Goal: Navigation & Orientation: Understand site structure

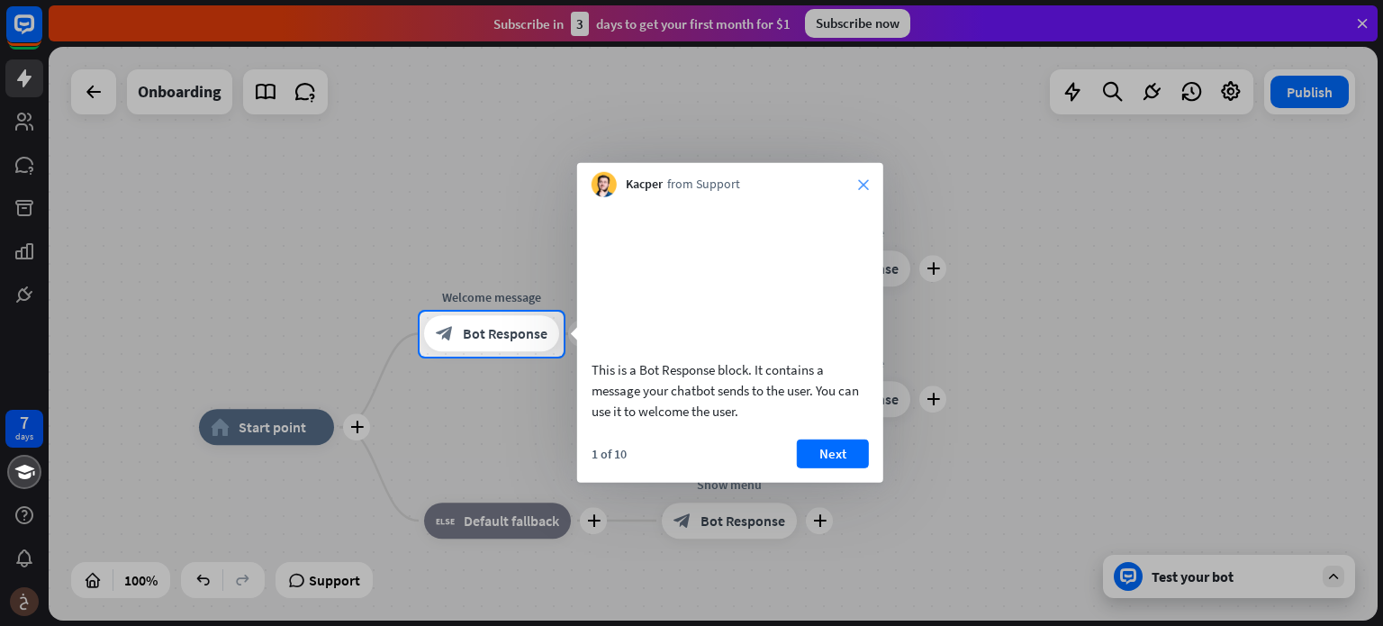
click at [864, 183] on icon "close" at bounding box center [863, 184] width 11 height 11
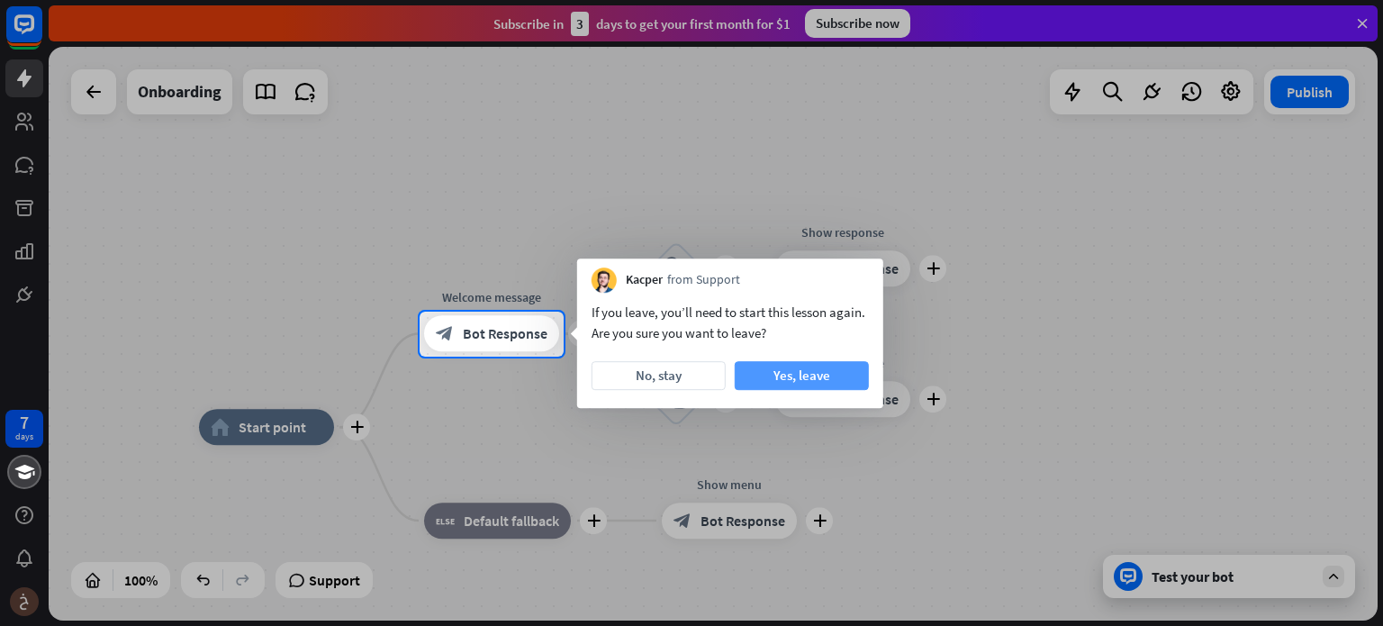
click at [825, 377] on button "Yes, leave" at bounding box center [802, 375] width 134 height 29
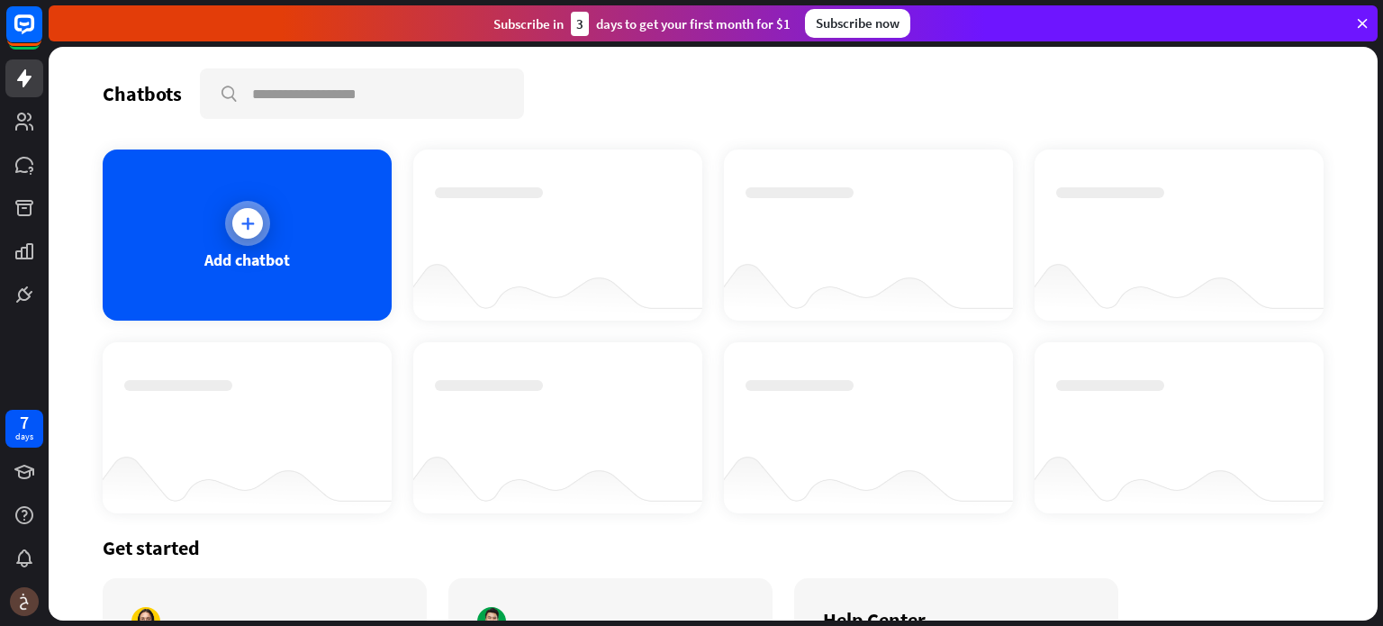
click at [235, 219] on div at bounding box center [247, 223] width 31 height 31
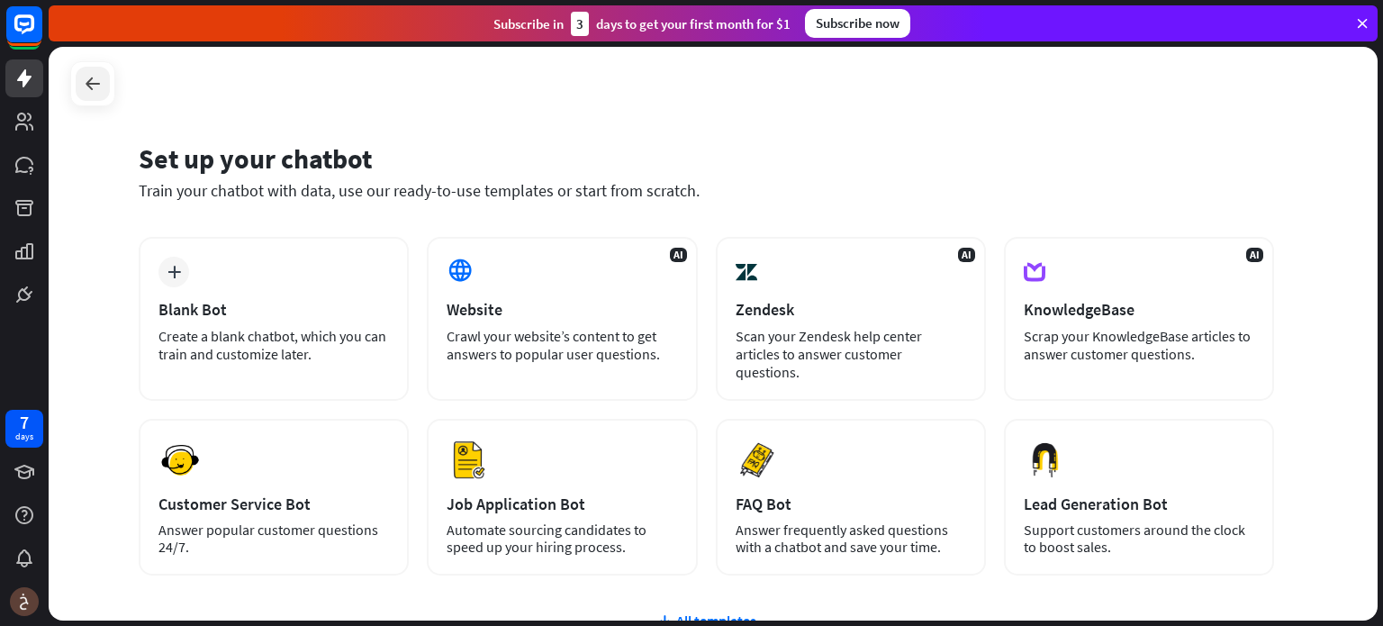
click at [101, 91] on icon at bounding box center [93, 84] width 22 height 22
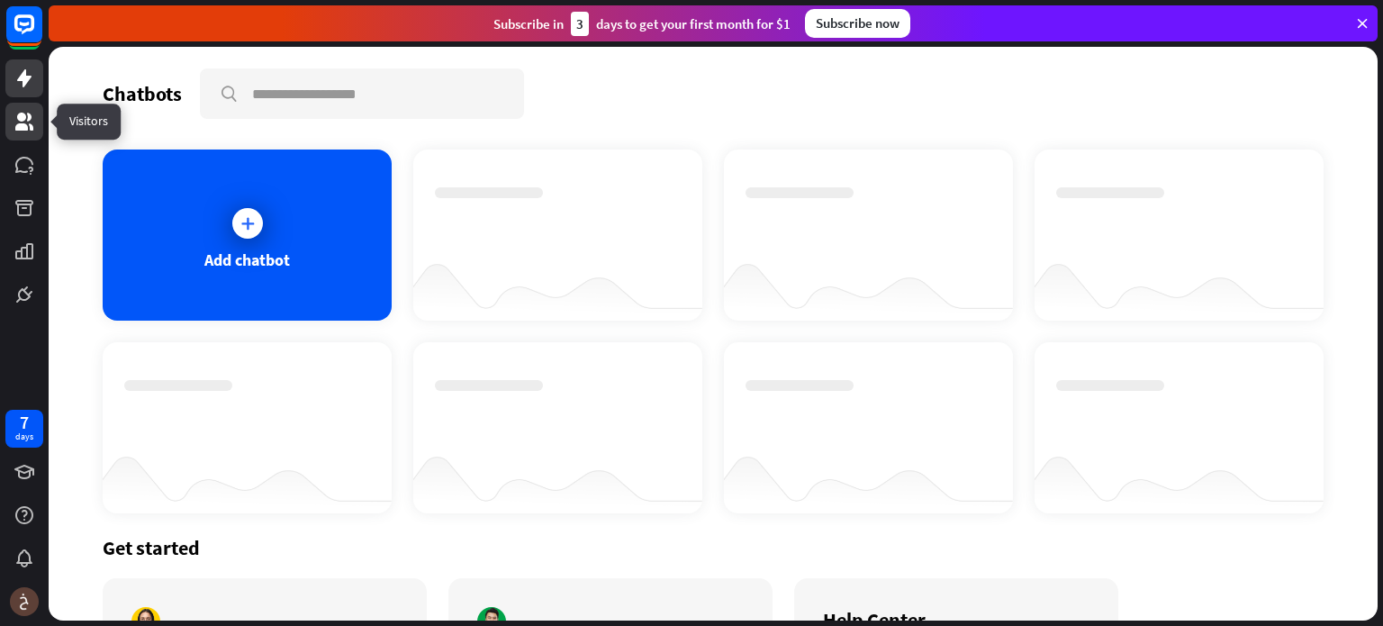
click at [32, 117] on icon at bounding box center [25, 122] width 22 height 22
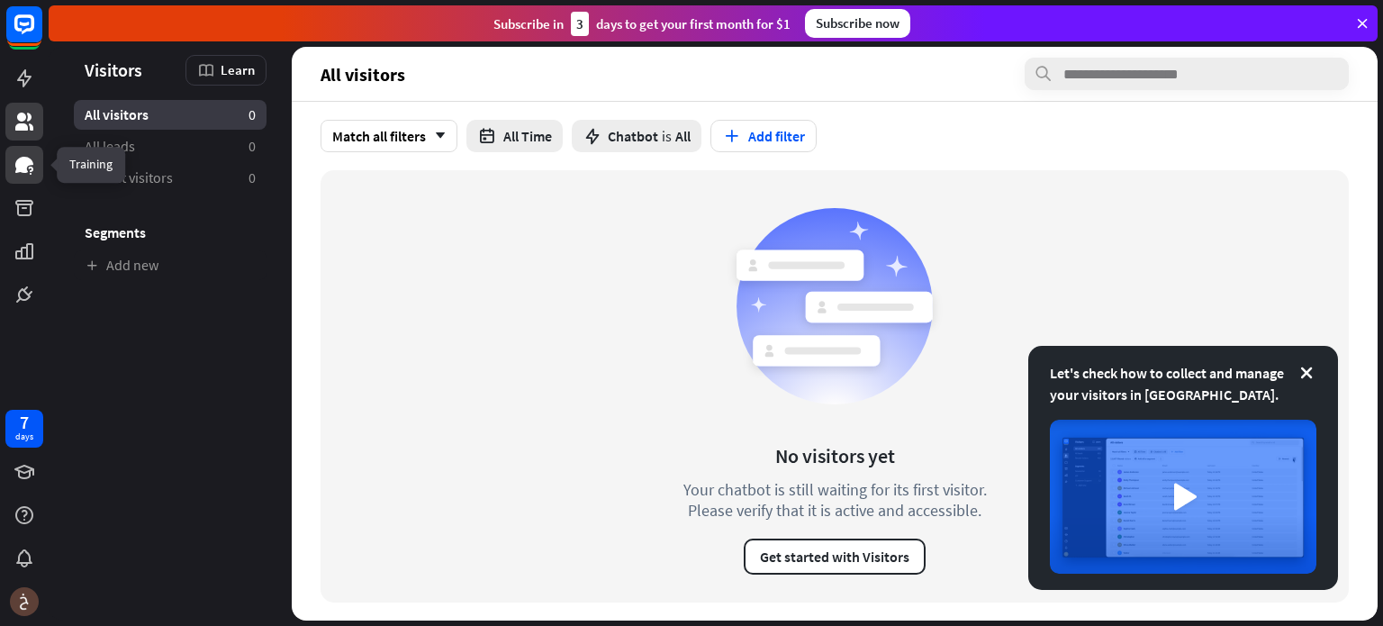
click at [31, 166] on icon at bounding box center [25, 165] width 22 height 22
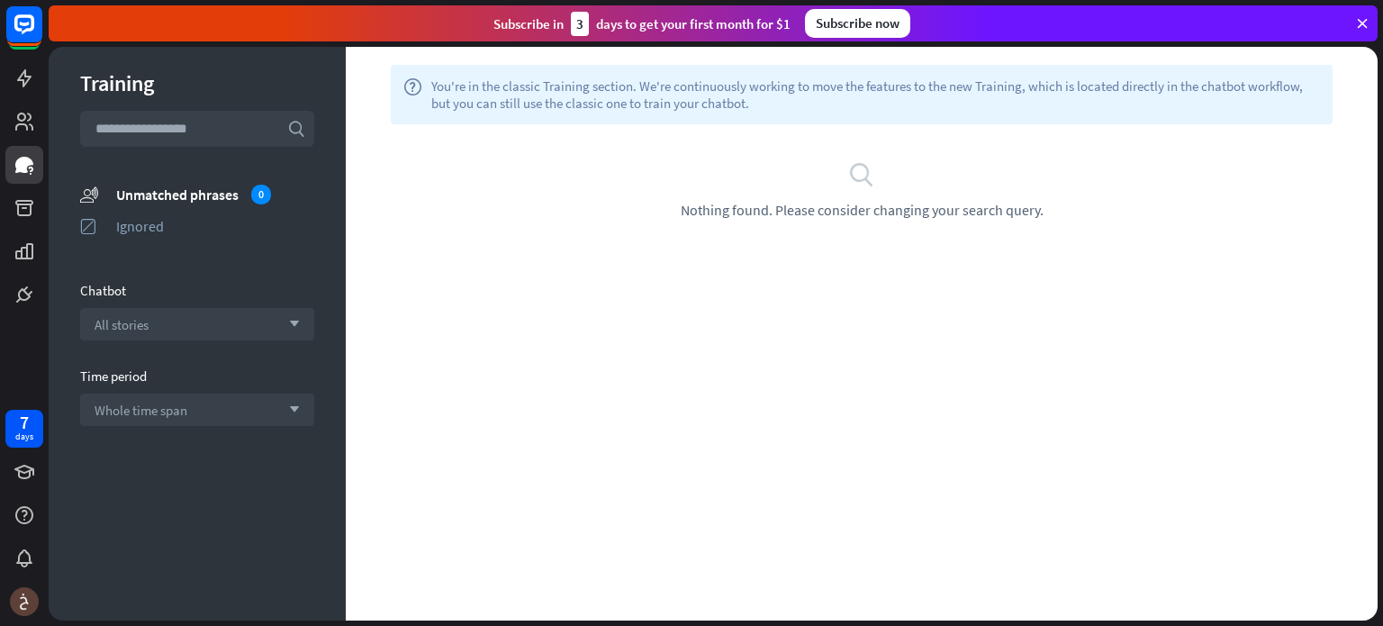
click at [753, 211] on span "Nothing found. Please consider changing your search query." at bounding box center [862, 210] width 363 height 18
click at [36, 217] on link at bounding box center [24, 208] width 38 height 38
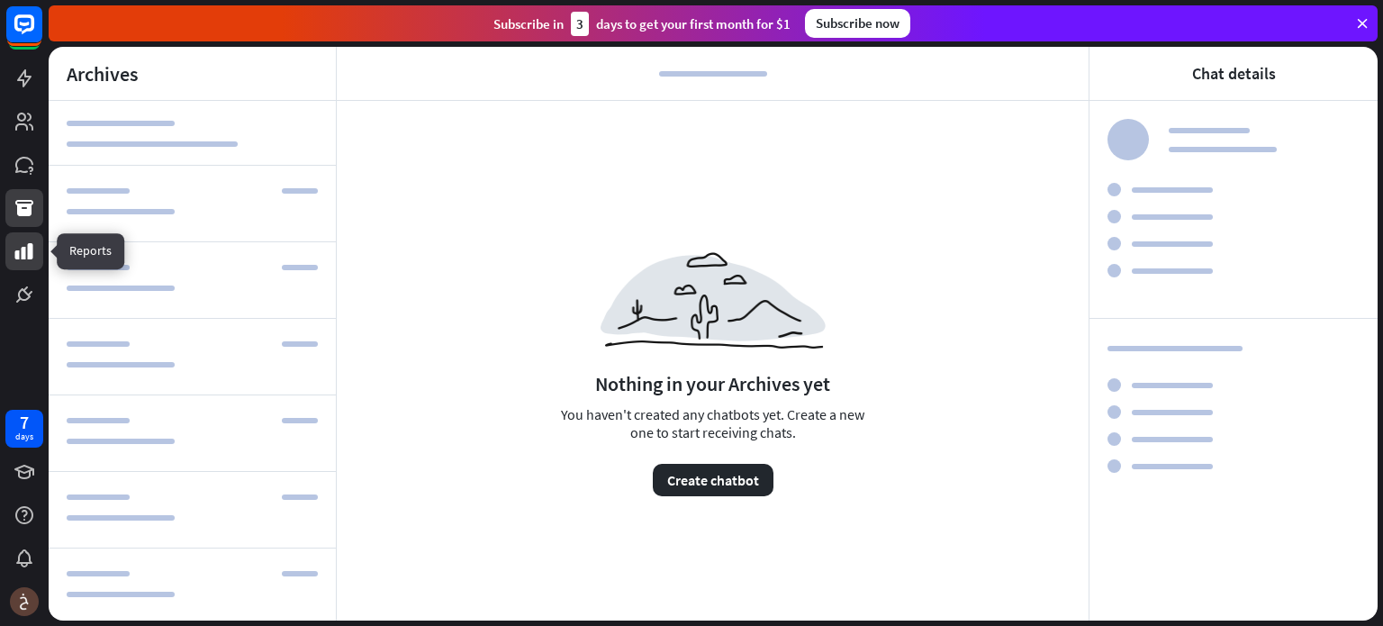
click at [27, 258] on icon at bounding box center [25, 251] width 22 height 22
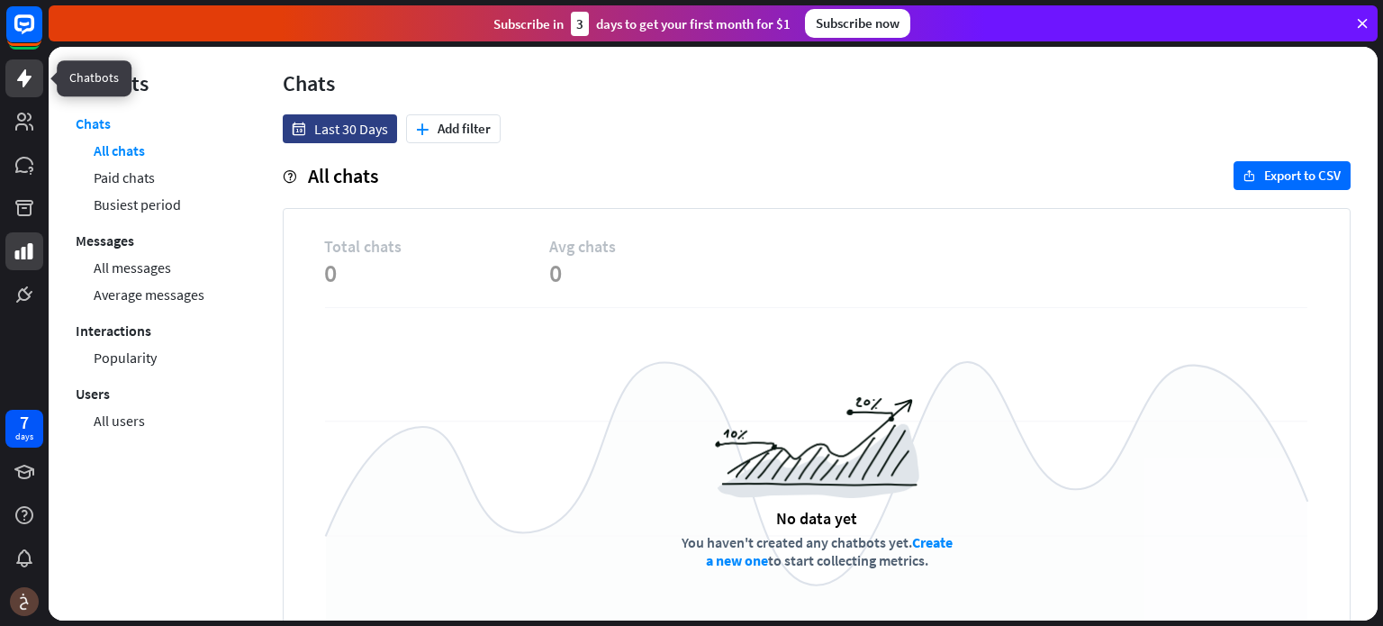
click at [24, 82] on icon at bounding box center [24, 78] width 14 height 18
